Goal: Task Accomplishment & Management: Manage account settings

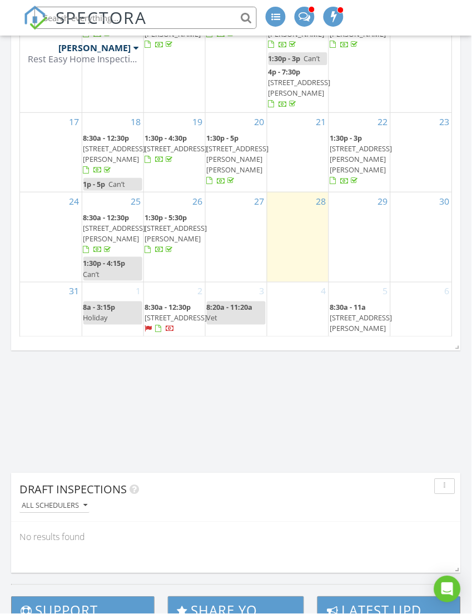
scroll to position [150, 0]
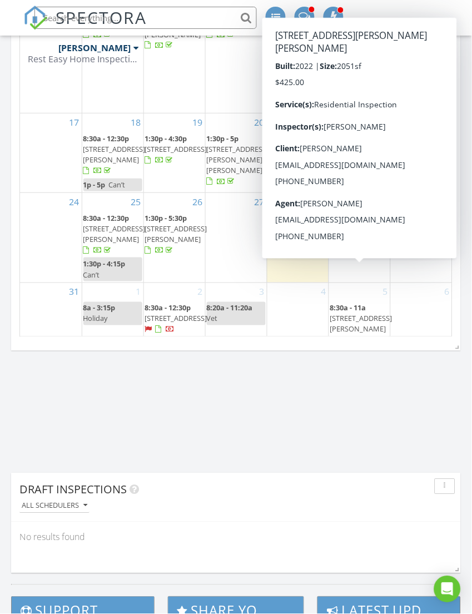
click at [351, 313] on span "40 Wilson Pkwy, Durant 74701" at bounding box center [361, 328] width 62 height 31
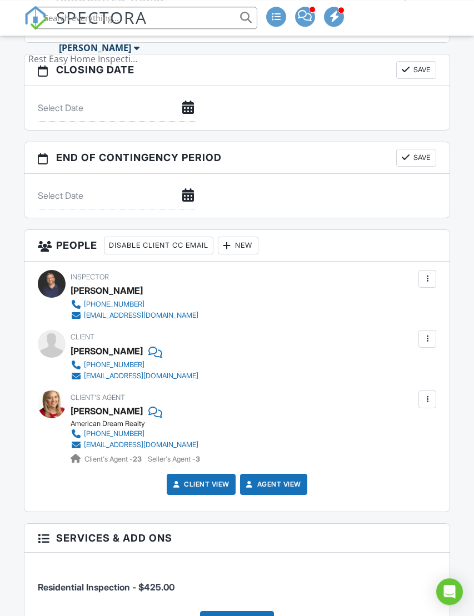
scroll to position [1127, 0]
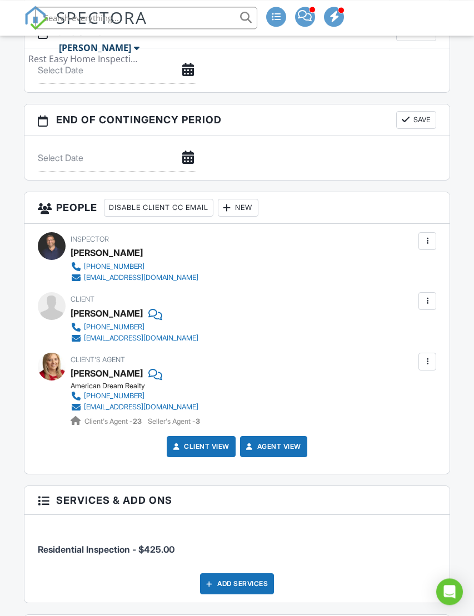
click at [250, 217] on div "New" at bounding box center [238, 208] width 41 height 18
click at [290, 302] on li "Listing Agent" at bounding box center [285, 297] width 109 height 28
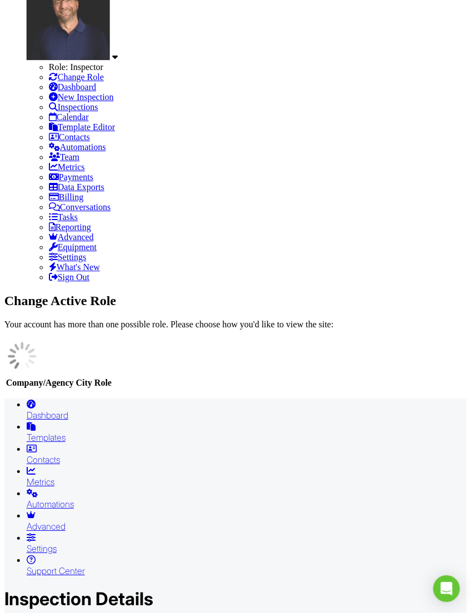
scroll to position [203, 3]
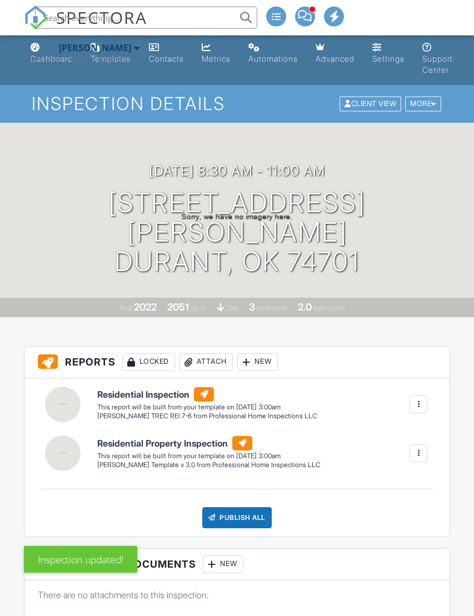
scroll to position [3, 0]
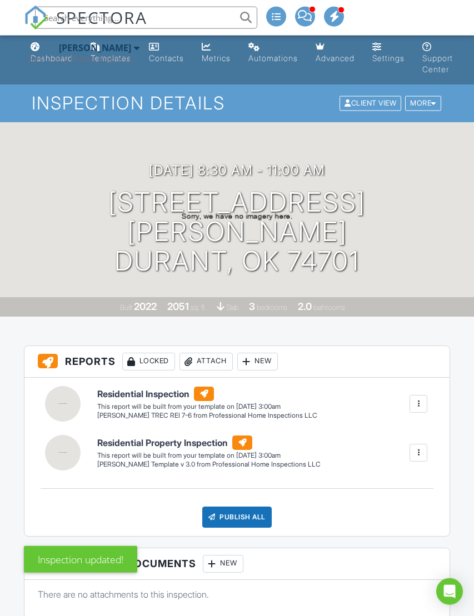
click at [421, 405] on div at bounding box center [418, 404] width 11 height 11
click at [389, 465] on div "Delete" at bounding box center [398, 463] width 23 height 12
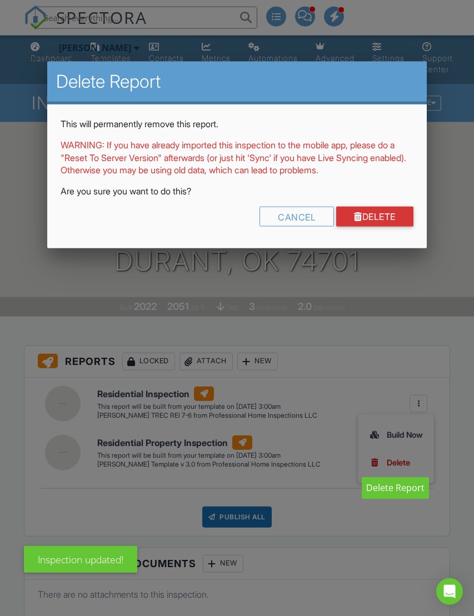
click at [367, 213] on link "Delete" at bounding box center [374, 217] width 77 height 20
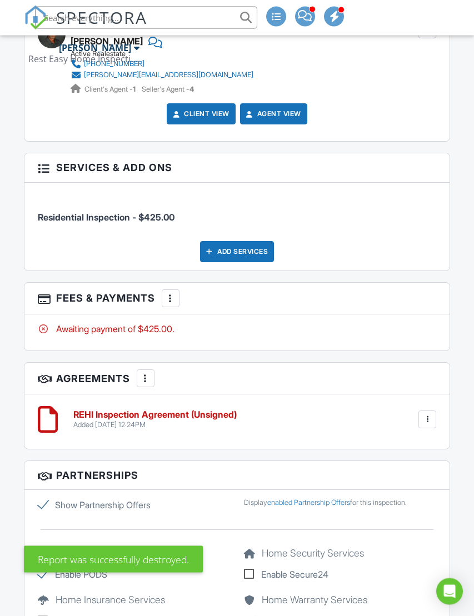
scroll to position [1419, 0]
